Goal: Information Seeking & Learning: Find specific fact

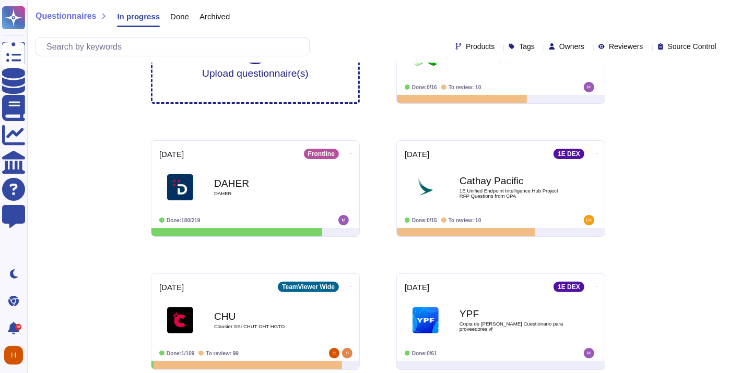
scroll to position [67, 0]
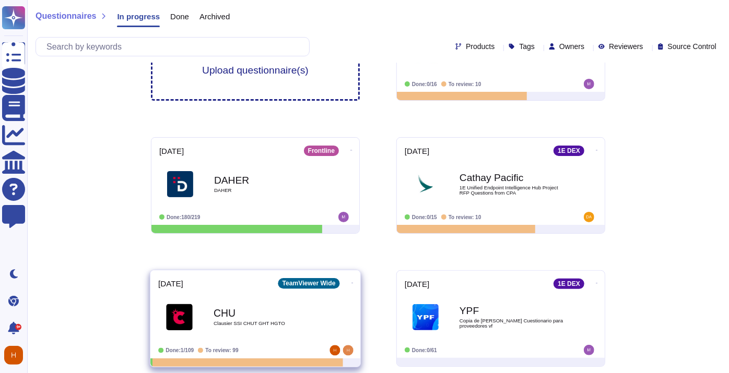
click at [256, 321] on span "Clausier SSI CHUT GHT HGTO" at bounding box center [266, 323] width 105 height 5
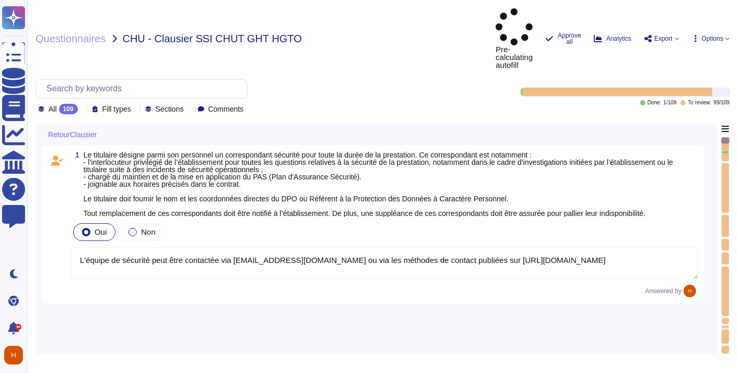
type textarea "L'équipe de sécurité peut être contactée via [EMAIL_ADDRESS][DOMAIN_NAME] ou vi…"
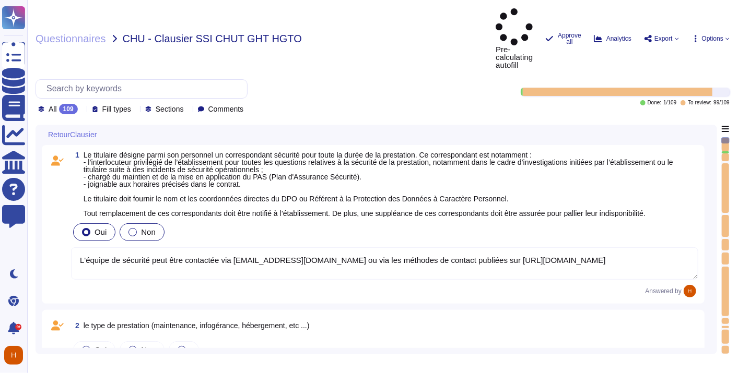
type textarea "Si oui, à décrire par le prestataire"
click at [289, 247] on textarea "L'équipe de sécurité peut être contactée via [EMAIL_ADDRESS][DOMAIN_NAME] ou vi…" at bounding box center [384, 263] width 627 height 32
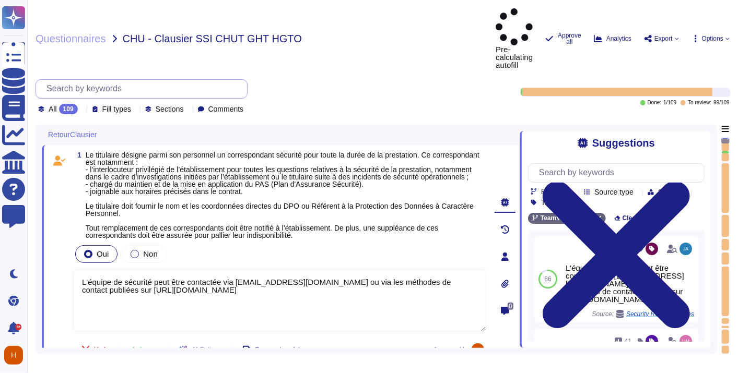
click at [125, 80] on input "text" at bounding box center [144, 89] width 206 height 18
paste input "L'équipe de sécurité peut être contactée via [EMAIL_ADDRESS][DOMAIN_NAME] ou vi…"
type input "L'équipe de sécurité peut être contactée via [EMAIL_ADDRESS][DOMAIN_NAME] ou vi…"
type textarea "Si oui, à décrire par le prestataire"
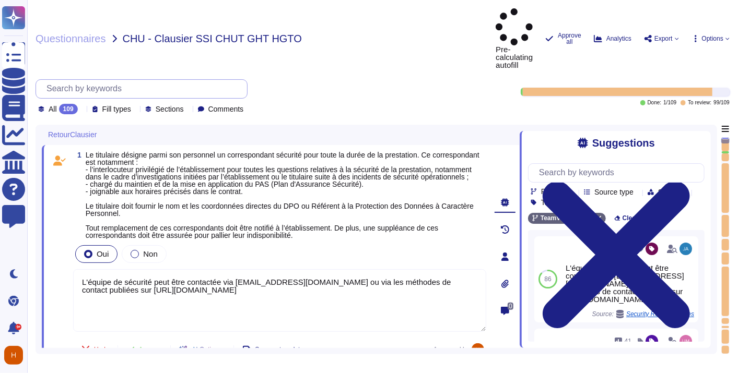
type textarea "Si oui, à décrire par le prestataire"
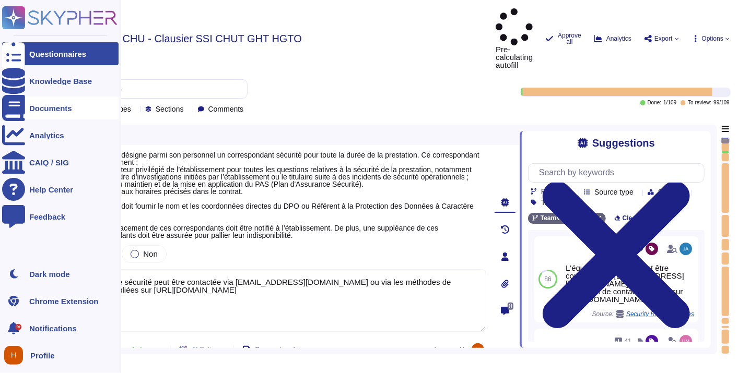
click at [7, 110] on icon at bounding box center [13, 108] width 23 height 26
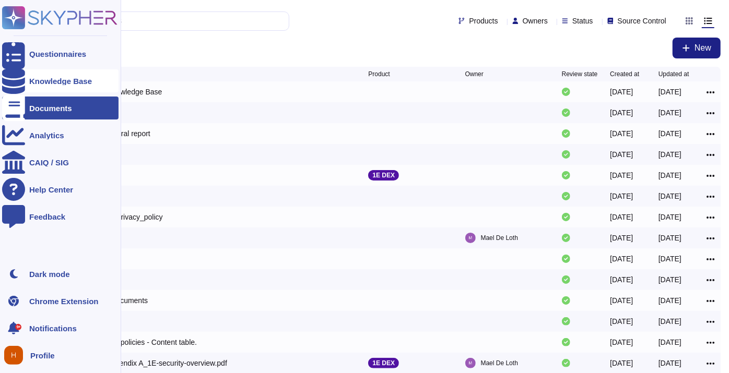
click at [50, 75] on div "Knowledge Base" at bounding box center [60, 80] width 116 height 23
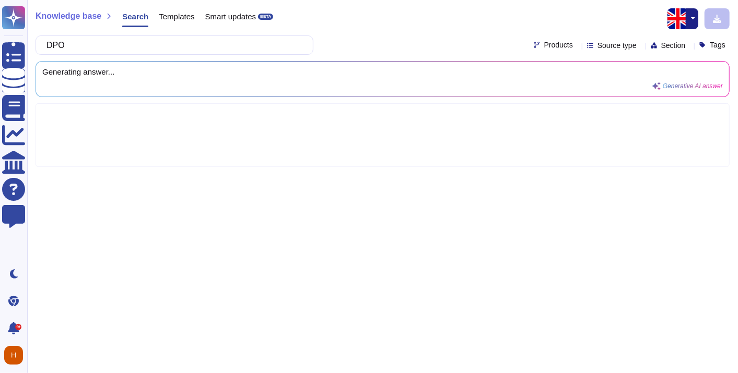
type input "DPO"
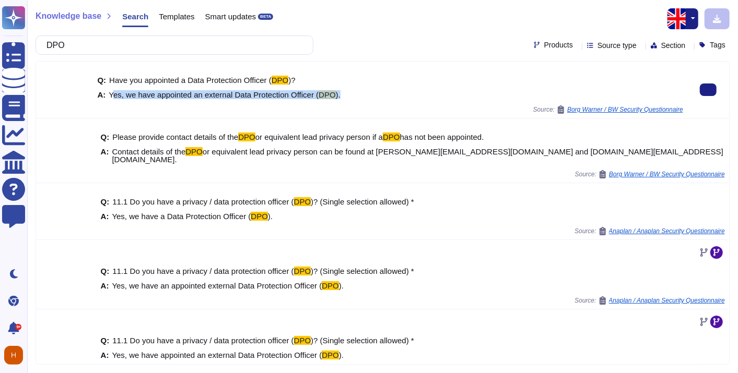
drag, startPoint x: 110, startPoint y: 92, endPoint x: 334, endPoint y: 94, distance: 224.0
click at [334, 94] on div "A: Yes, we have appointed an external Data Protection Officer ( DPO )." at bounding box center [390, 95] width 586 height 8
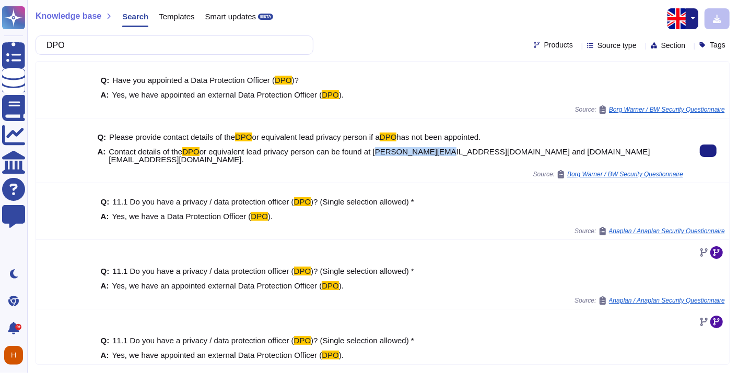
drag, startPoint x: 377, startPoint y: 151, endPoint x: 437, endPoint y: 150, distance: 60.0
click at [437, 150] on span "or equivalent lead privacy person can be found at [PERSON_NAME][EMAIL_ADDRESS][…" at bounding box center [379, 155] width 541 height 17
copy span "[PERSON_NAME].Gonzalez"
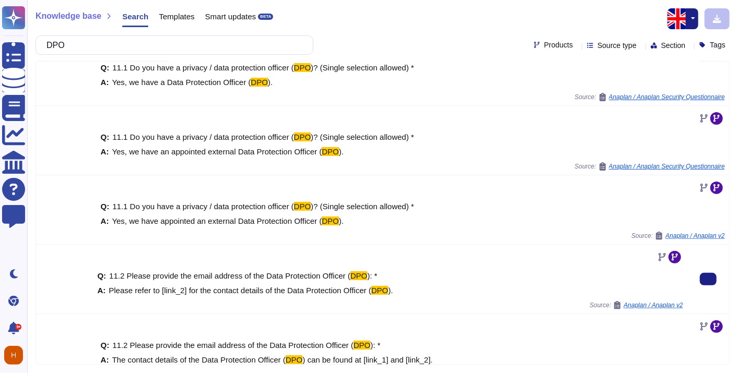
scroll to position [144, 0]
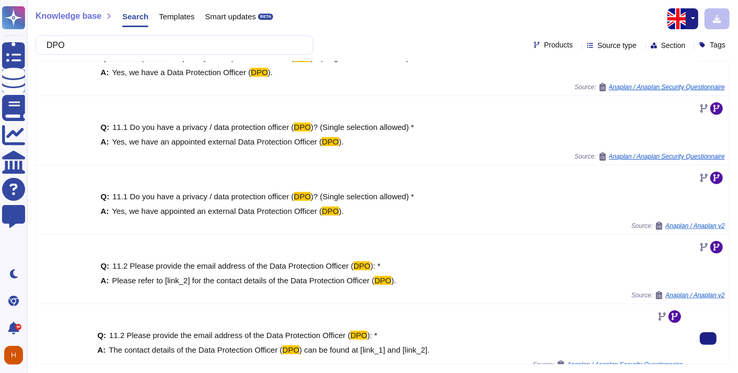
click at [380, 346] on span ") can be found at [link_1] and [link_2]." at bounding box center [364, 350] width 130 height 9
click at [292, 331] on span "11.2 Please provide the email address of the Data Protection Officer (" at bounding box center [229, 335] width 241 height 9
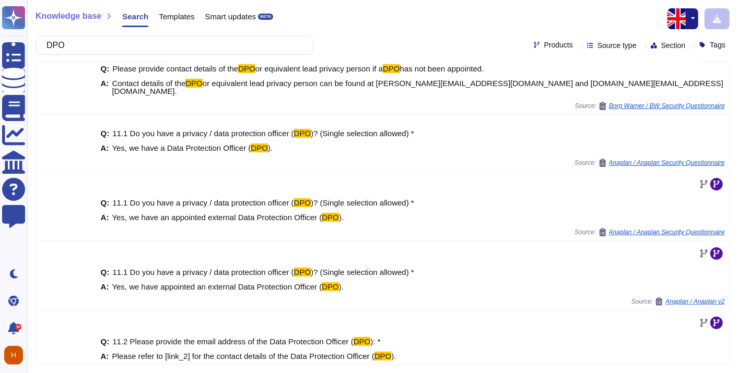
scroll to position [0, 0]
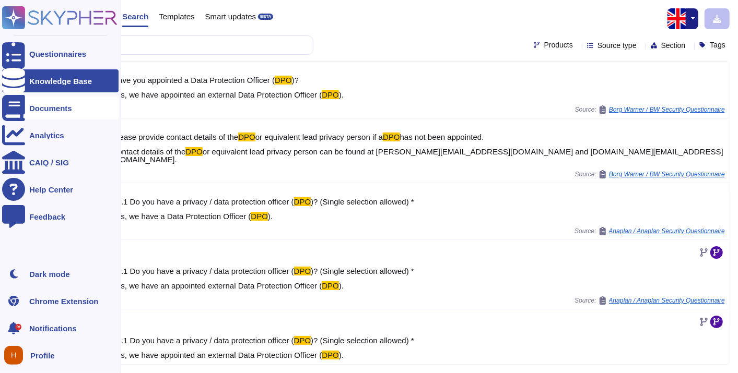
click at [10, 112] on icon at bounding box center [13, 108] width 23 height 26
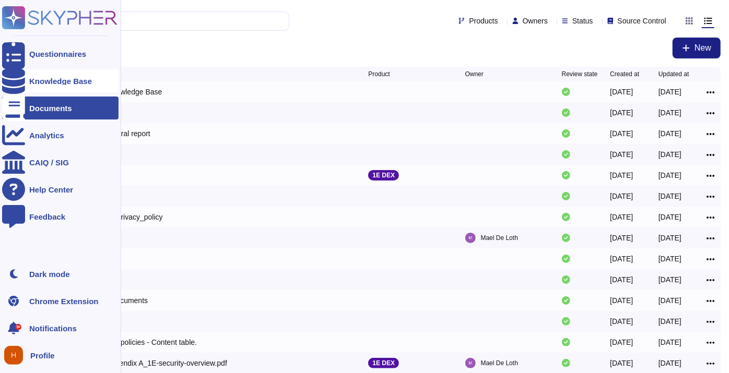
click at [52, 84] on div "Knowledge Base" at bounding box center [60, 81] width 63 height 8
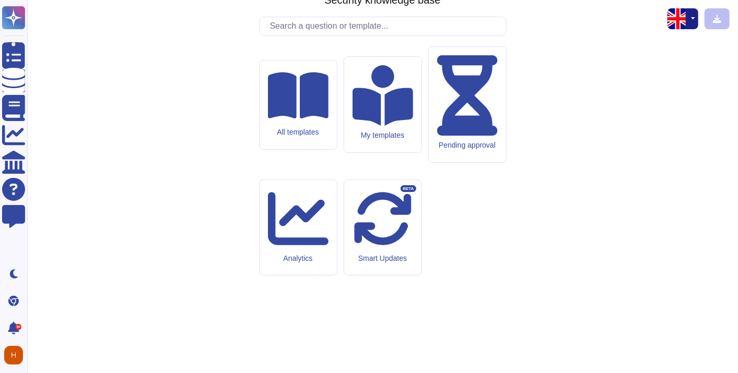
click at [340, 35] on input "text" at bounding box center [385, 26] width 241 height 18
click at [322, 35] on input "text" at bounding box center [385, 26] width 241 height 18
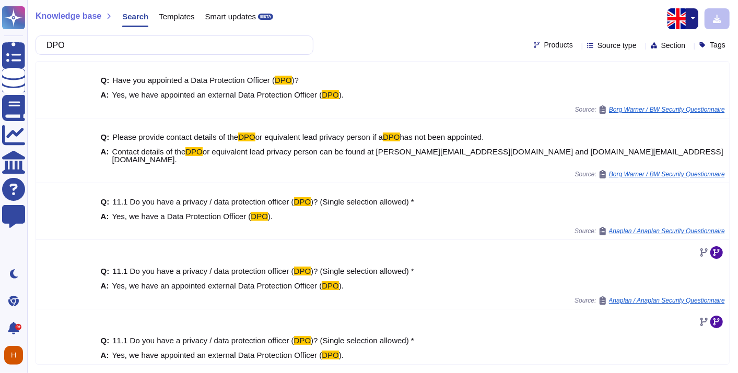
type input "DPO"
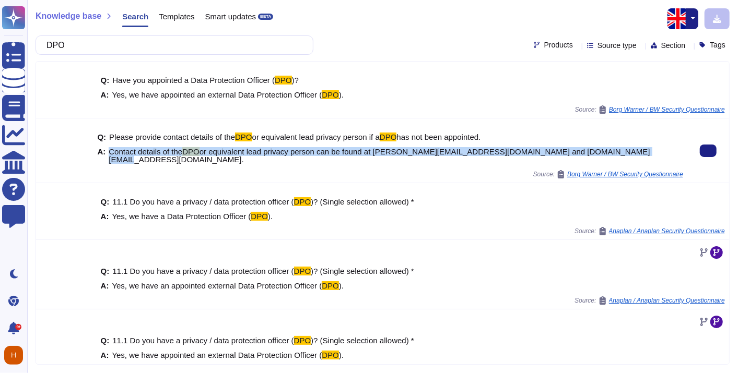
drag, startPoint x: 108, startPoint y: 152, endPoint x: 629, endPoint y: 155, distance: 521.0
click at [629, 155] on div "A: Contact details of the DPO or equivalent lead privacy person can be found at…" at bounding box center [390, 156] width 586 height 16
copy span "Contact details of the DPO or equivalent lead privacy person can be found at [P…"
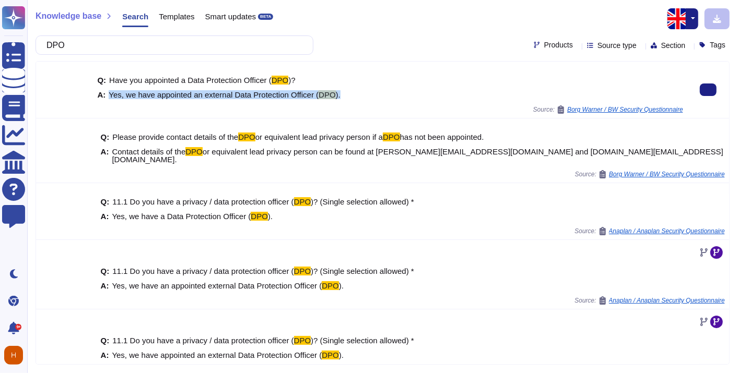
drag, startPoint x: 108, startPoint y: 97, endPoint x: 340, endPoint y: 99, distance: 232.3
click at [340, 99] on div "Q: Have you appointed a Data Protection Officer ( DPO )? A: Yes, we have appoin…" at bounding box center [390, 87] width 586 height 35
copy span "Yes, we have appointed an external Data Protection Officer ( DPO )."
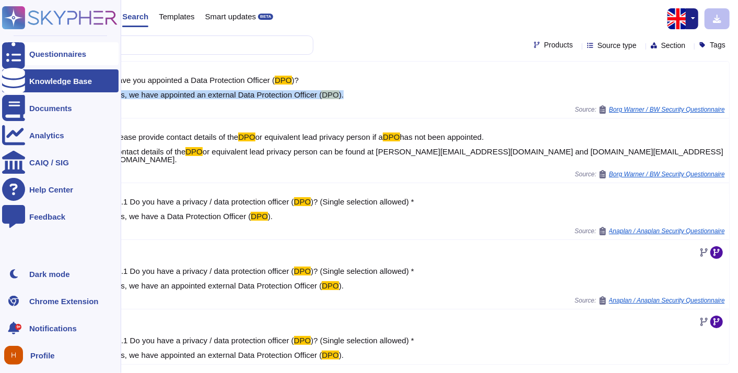
click at [18, 52] on icon at bounding box center [13, 54] width 23 height 31
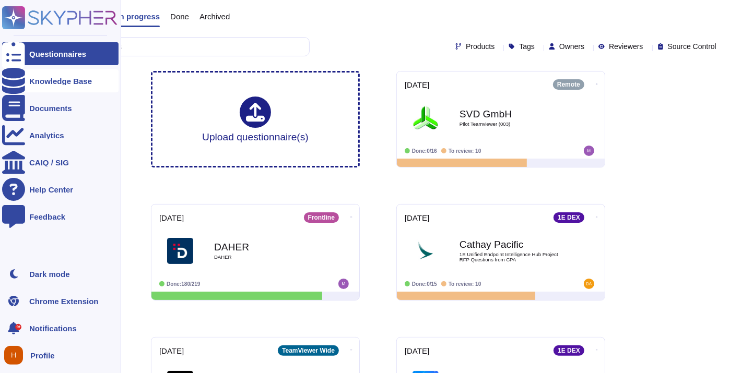
click at [18, 89] on div at bounding box center [13, 80] width 23 height 23
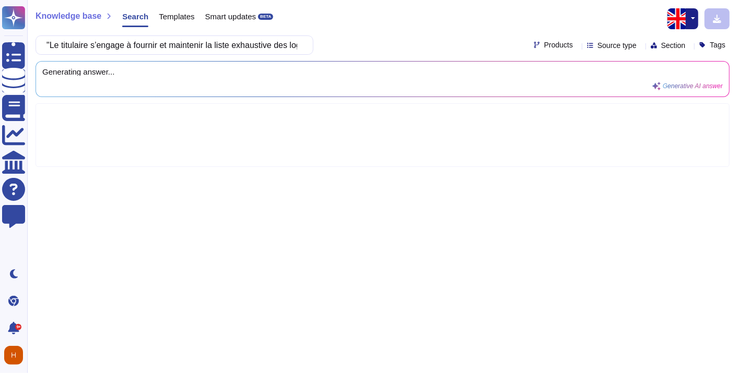
scroll to position [0, 1528]
click at [682, 13] on img "button" at bounding box center [677, 18] width 21 height 21
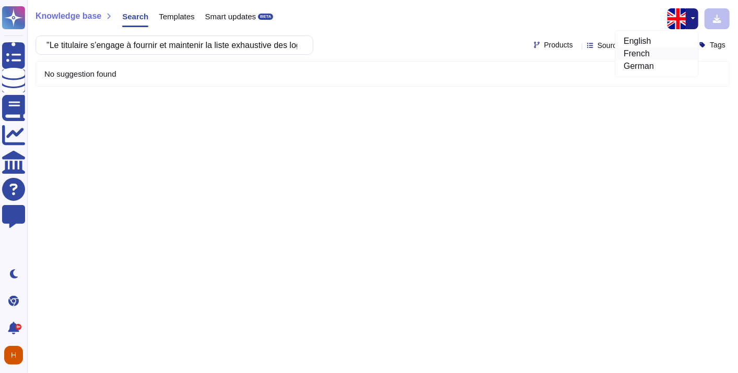
click at [650, 52] on link "French" at bounding box center [656, 54] width 82 height 13
click at [97, 46] on input ""Le titulaire s’engage à fournir et maintenir la liste exhaustive des logiciels…" at bounding box center [171, 45] width 261 height 18
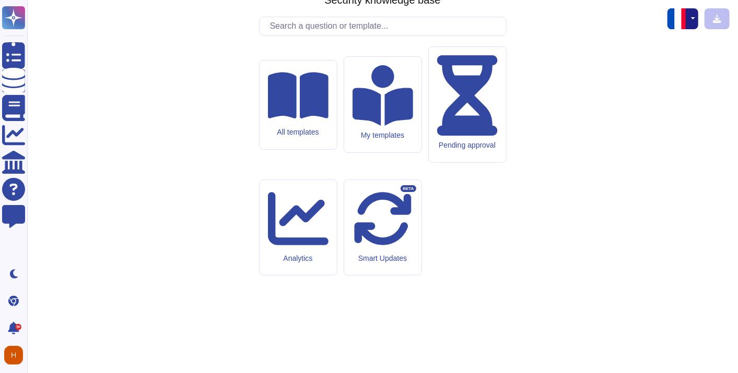
click at [326, 35] on input "text" at bounding box center [385, 26] width 241 height 18
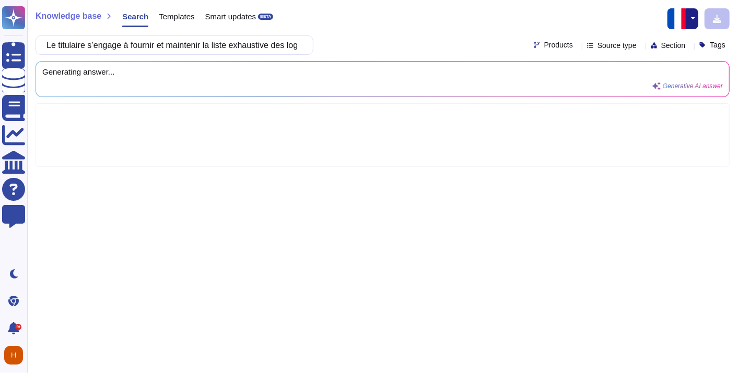
type input "Le titulaire s’engage à fournir et maintenir la liste exhaustive des logiciels …"
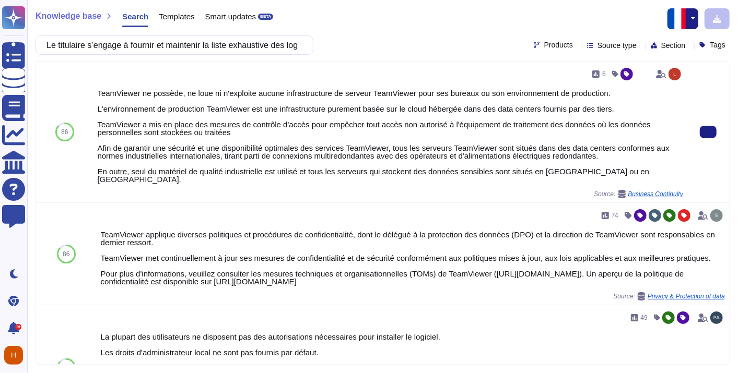
click at [242, 155] on div "TeamViewer ne possède, ne loue ni n'exploite aucune infrastructure de serveur T…" at bounding box center [390, 136] width 586 height 94
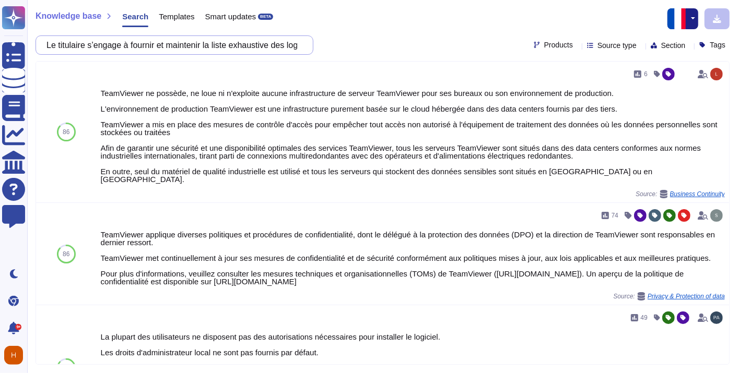
click at [157, 41] on input "Le titulaire s’engage à fournir et maintenir la liste exhaustive des logiciels …" at bounding box center [171, 45] width 261 height 18
paste input "Pour les applications web le titulaire s’engage à fournir avec l’offre un audit…"
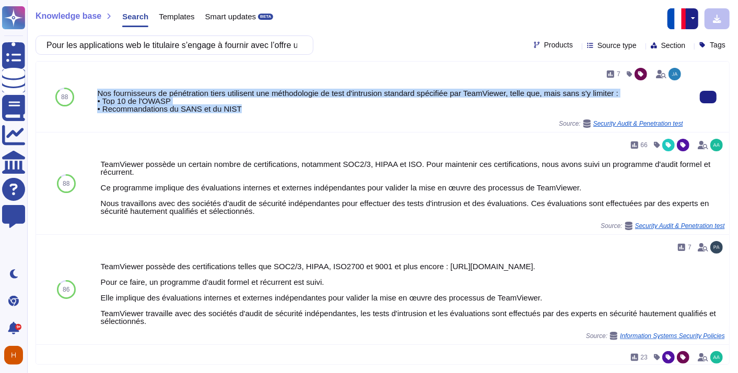
drag, startPoint x: 279, startPoint y: 108, endPoint x: 96, endPoint y: 93, distance: 183.3
click at [97, 93] on div "Nos fournisseurs de pénétration tiers utilisent une méthodologie de test d'intr…" at bounding box center [390, 100] width 586 height 23
copy div "Nos fournisseurs de pénétration tiers utilisent une méthodologie de test d'intr…"
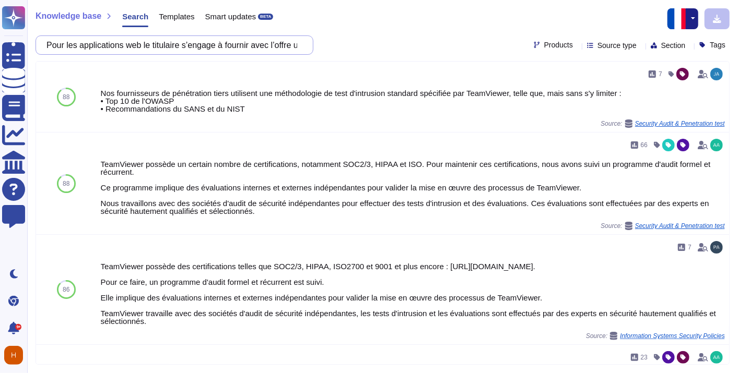
click at [147, 36] on input "Pour les applications web le titulaire s’engage à fournir avec l’offre un audit…" at bounding box center [171, 45] width 261 height 18
paste input ""Le titulaire s’engage à fournir et maintenir un système destiné à répercuter d…"
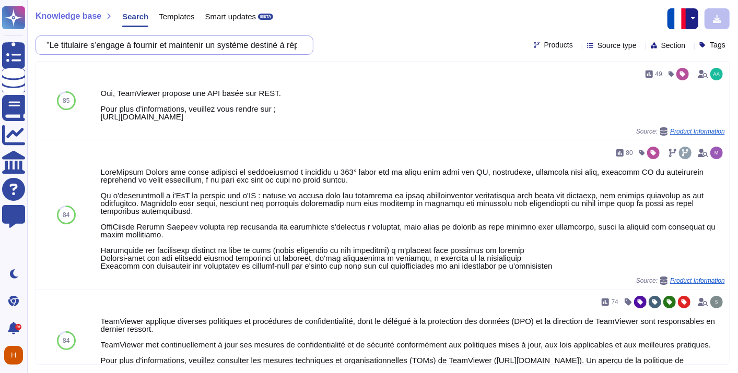
drag, startPoint x: 58, startPoint y: 43, endPoint x: -3, endPoint y: 37, distance: 60.9
click at [0, 37] on html "Questionnaires Knowledge Base Documents Analytics CAIQ / SIG Help Center Feedba…" at bounding box center [369, 186] width 738 height 373
click at [162, 50] on input ""Le titulaire s’engage à fournir et maintenir un système destiné à répercuter d…" at bounding box center [171, 45] width 261 height 18
click at [60, 44] on input ""Le titulaire s’engage à fournir et maintenir un système destiné à répercuter d…" at bounding box center [171, 45] width 261 height 18
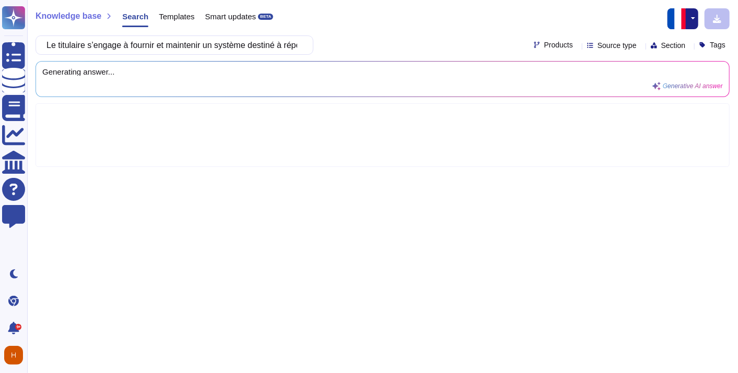
type input "Le titulaire s’engage à fournir et maintenir un système destiné à répercuter da…"
click at [308, 140] on div at bounding box center [382, 135] width 694 height 64
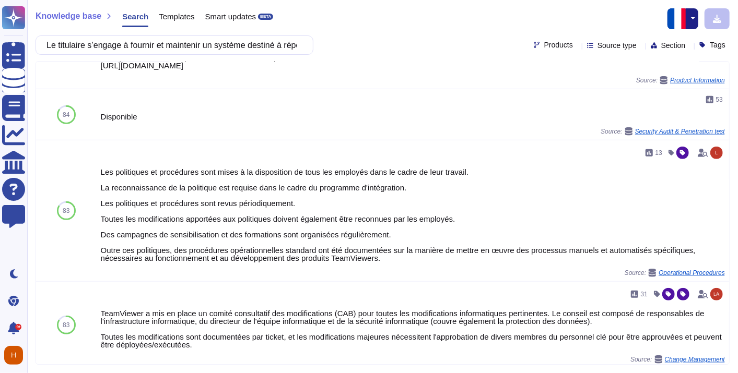
scroll to position [464, 0]
